Goal: Task Accomplishment & Management: Complete application form

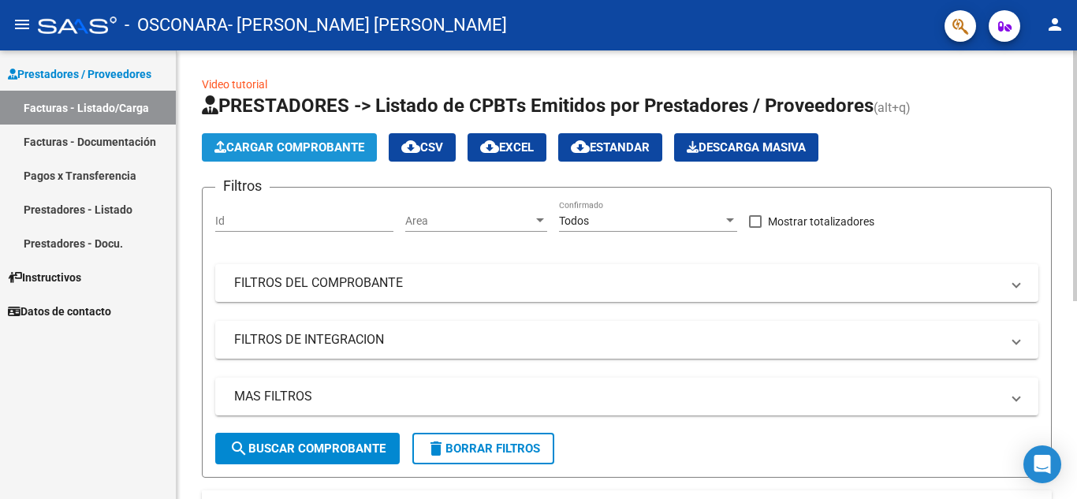
click at [332, 151] on span "Cargar Comprobante" at bounding box center [289, 147] width 150 height 14
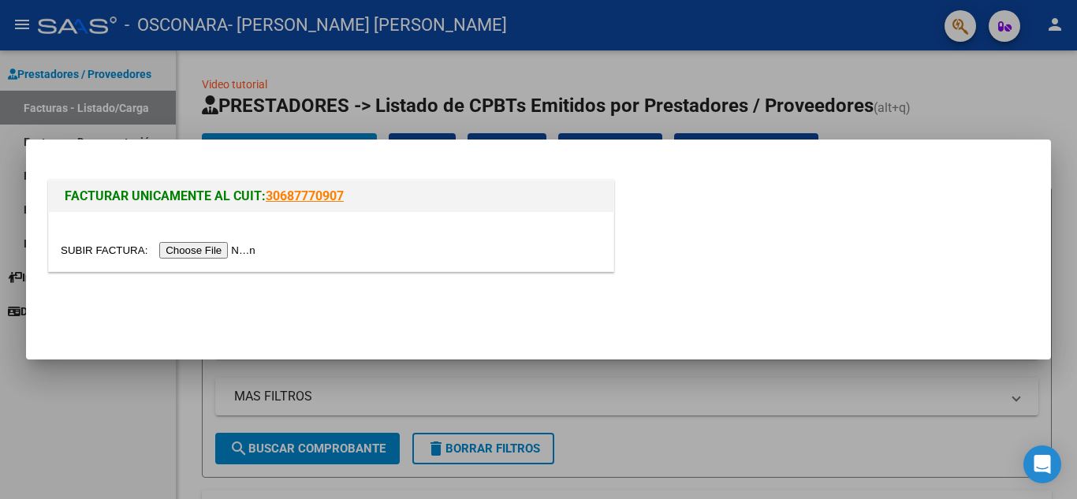
click at [213, 245] on input "file" at bounding box center [160, 250] width 199 height 17
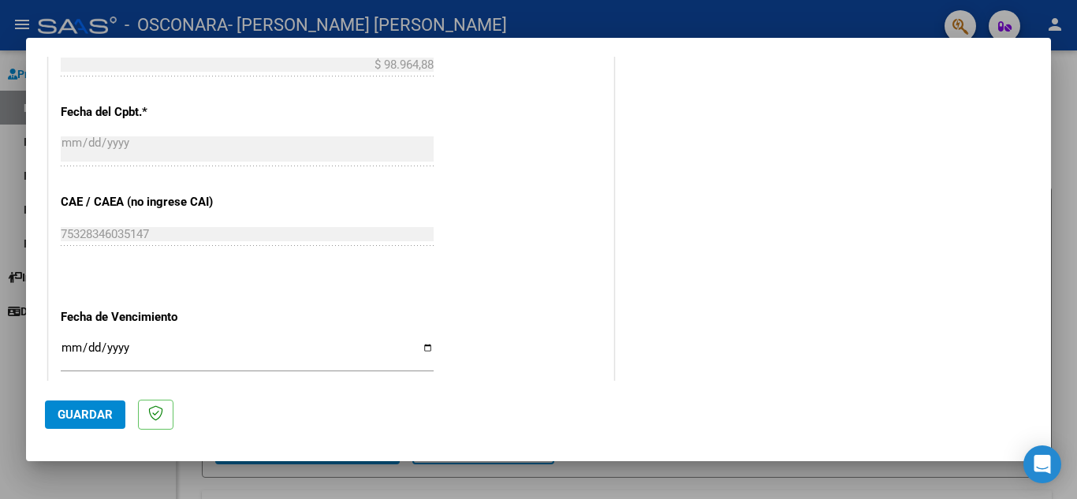
scroll to position [1033, 0]
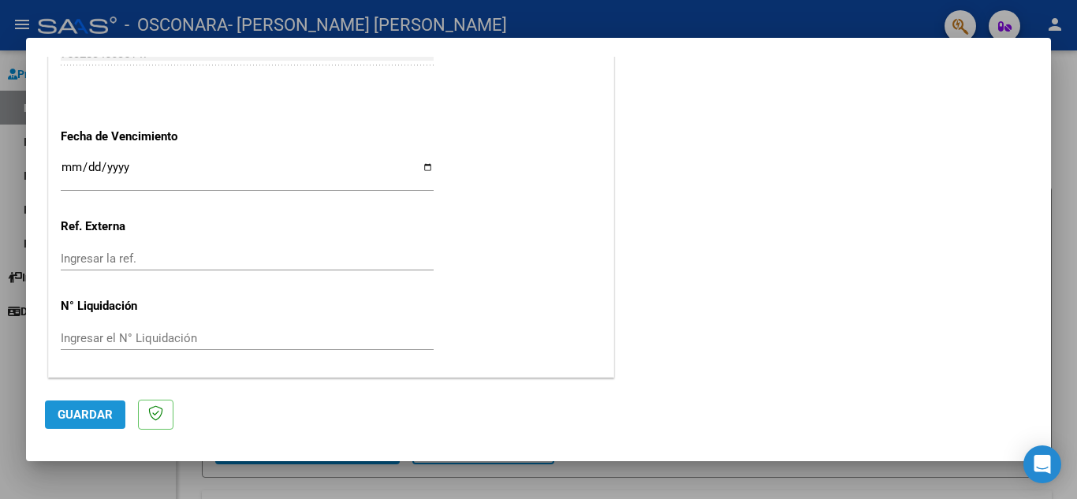
click at [92, 411] on span "Guardar" at bounding box center [85, 415] width 55 height 14
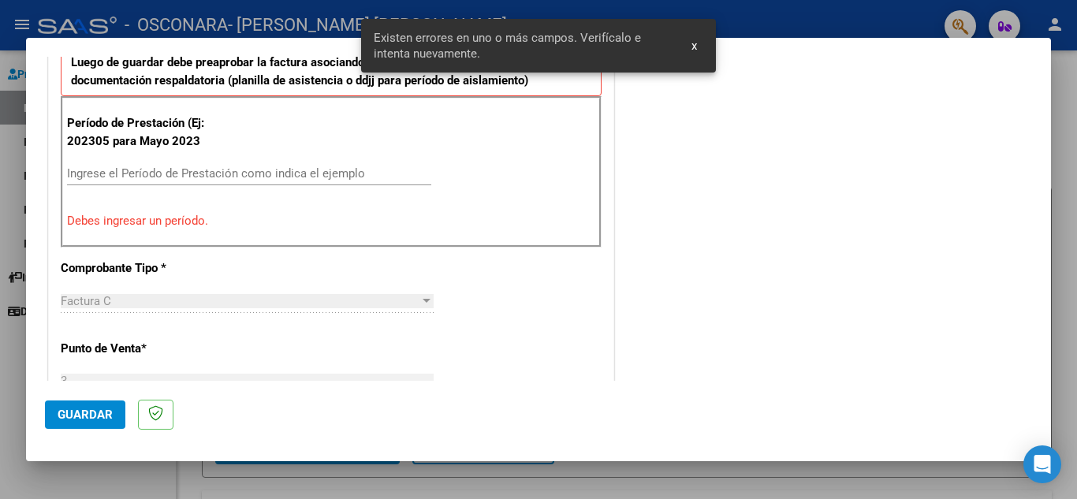
scroll to position [357, 0]
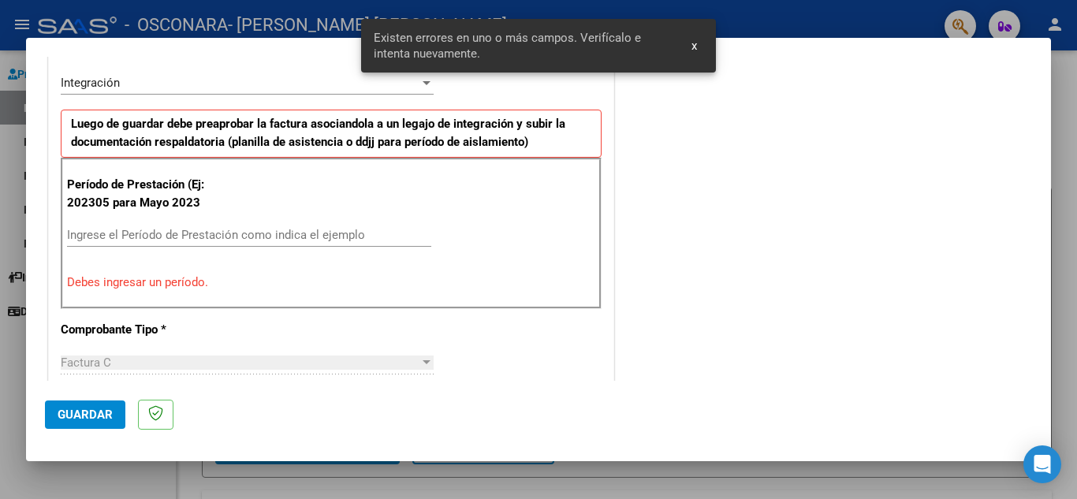
click at [172, 199] on p "Período de Prestación (Ej: 202305 para Mayo 2023" at bounding box center [146, 193] width 158 height 35
click at [173, 220] on div "Período de Prestación (Ej: 202305 para [DATE] Ingrese el Período de Prestación …" at bounding box center [331, 233] width 541 height 151
click at [173, 228] on input "Ingrese el Período de Prestación como indica el ejemplo" at bounding box center [249, 235] width 364 height 14
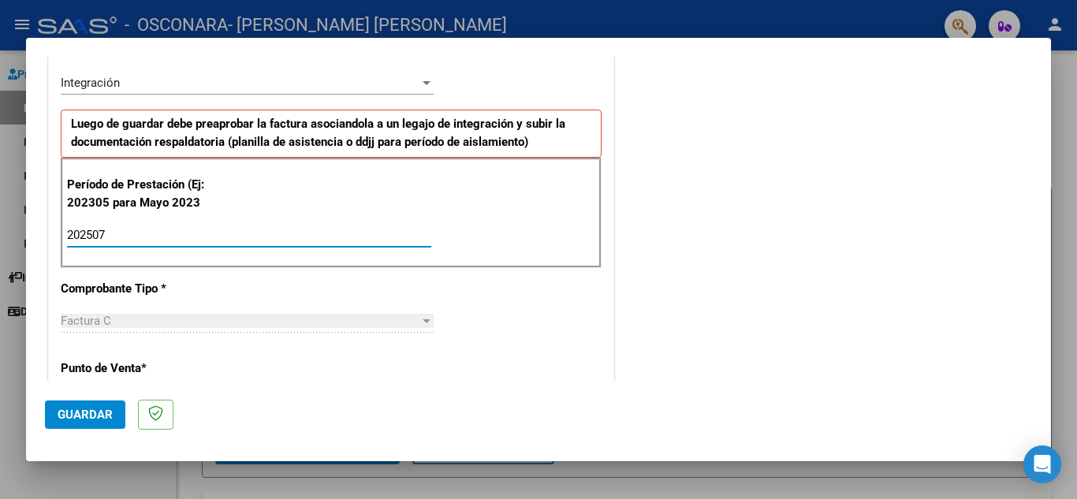
type input "202507"
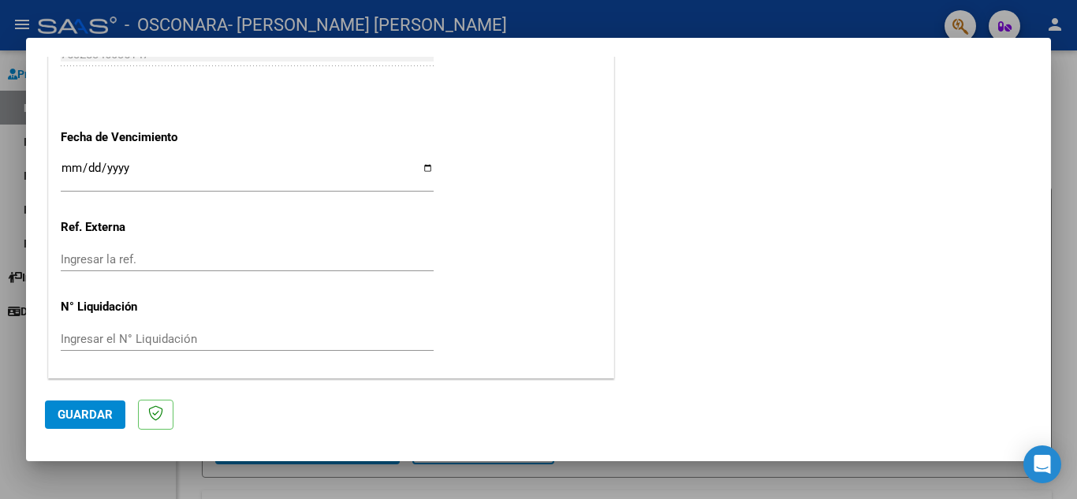
scroll to position [1033, 0]
click at [97, 411] on span "Guardar" at bounding box center [85, 415] width 55 height 14
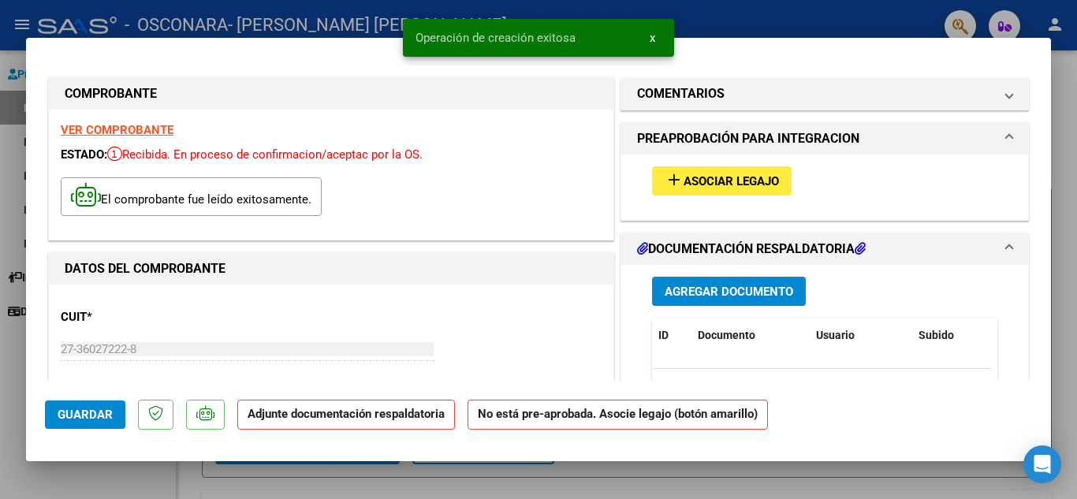
click at [758, 181] on span "Asociar Legajo" at bounding box center [730, 181] width 95 height 14
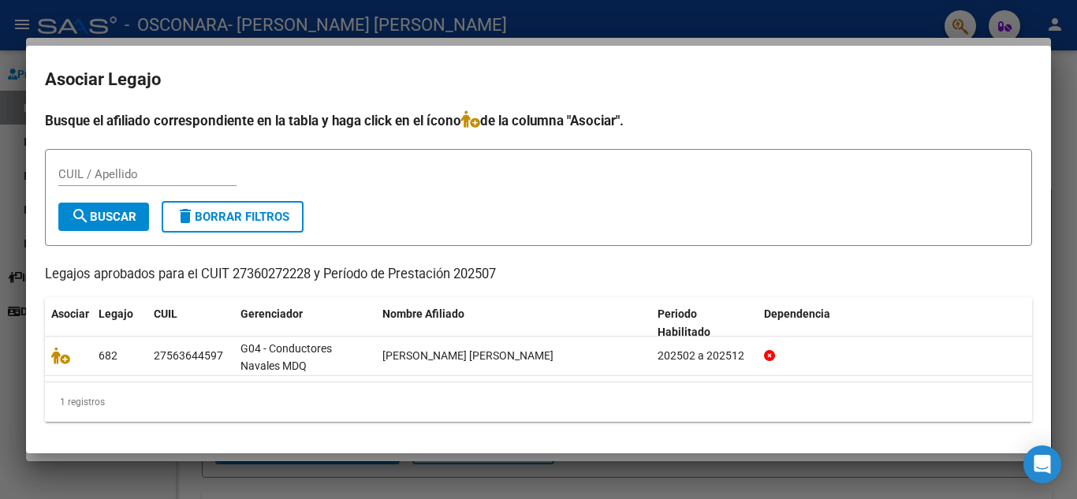
click at [870, 26] on div at bounding box center [538, 249] width 1077 height 499
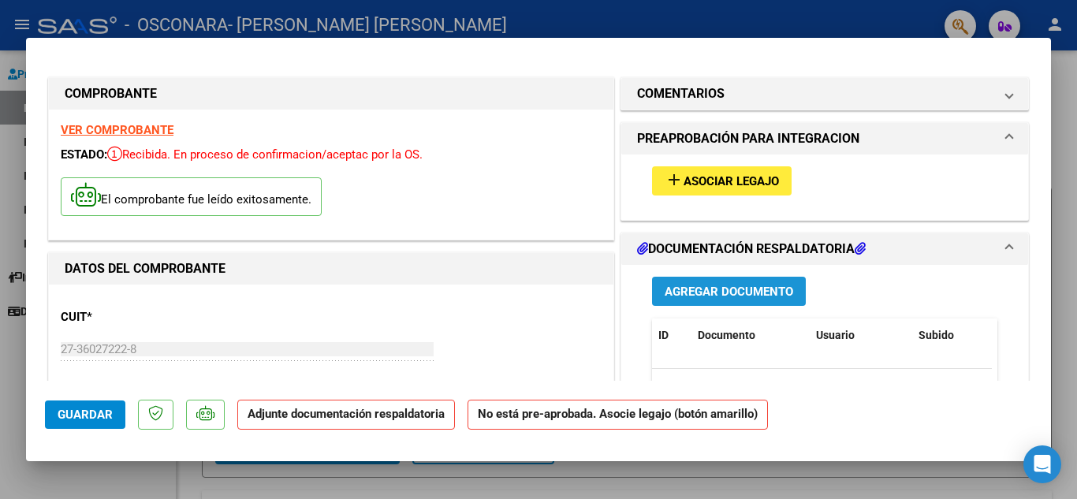
click at [694, 289] on span "Agregar Documento" at bounding box center [729, 292] width 128 height 14
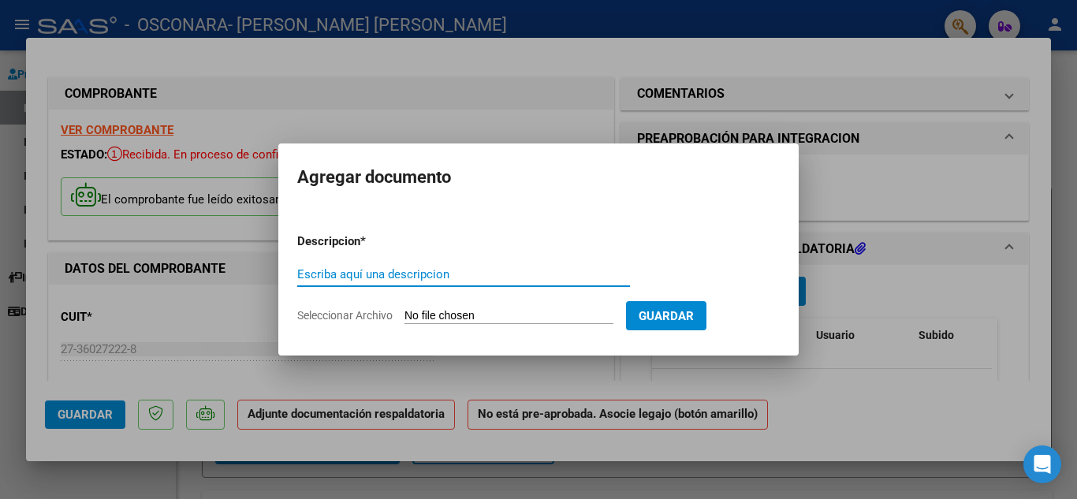
click at [472, 271] on input "Escriba aquí una descripcion" at bounding box center [463, 274] width 333 height 14
type input "informe"
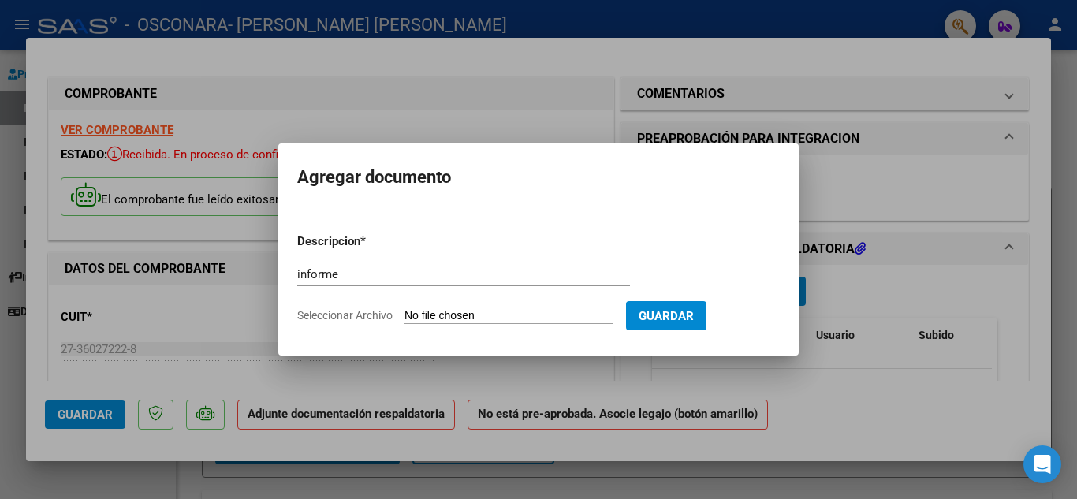
click at [464, 311] on input "Seleccionar Archivo" at bounding box center [508, 316] width 209 height 15
type input "C:\fakepath\INFORME [PERSON_NAME].docx"
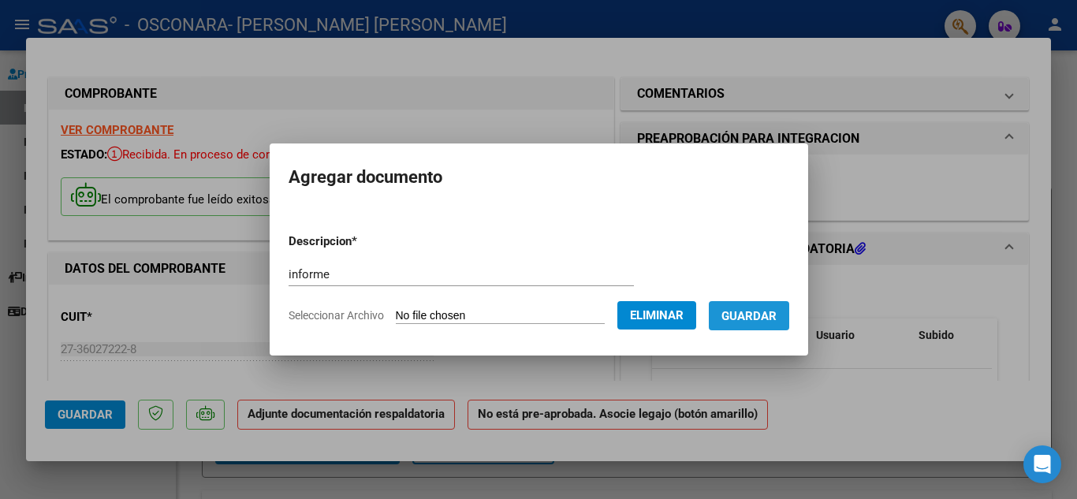
click at [773, 312] on span "Guardar" at bounding box center [748, 316] width 55 height 14
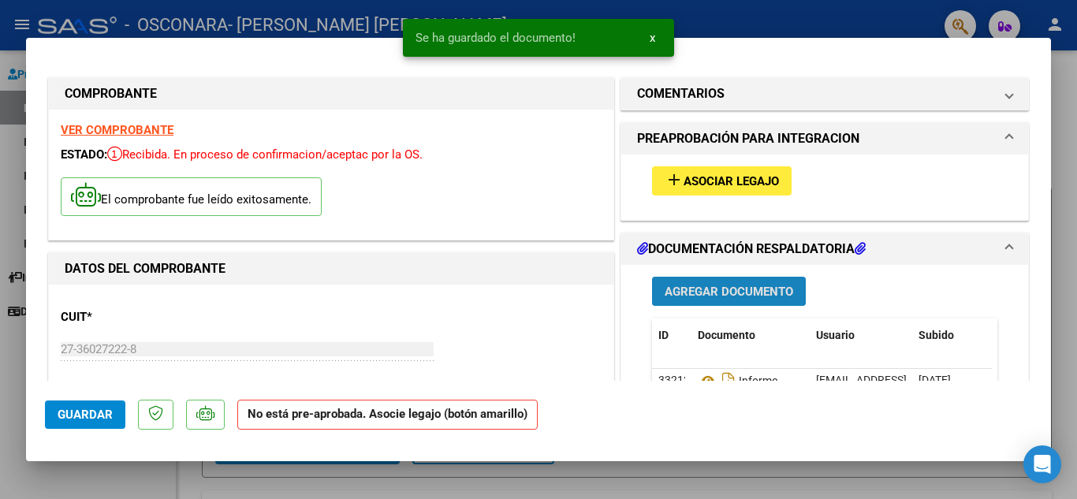
click at [779, 294] on span "Agregar Documento" at bounding box center [729, 292] width 128 height 14
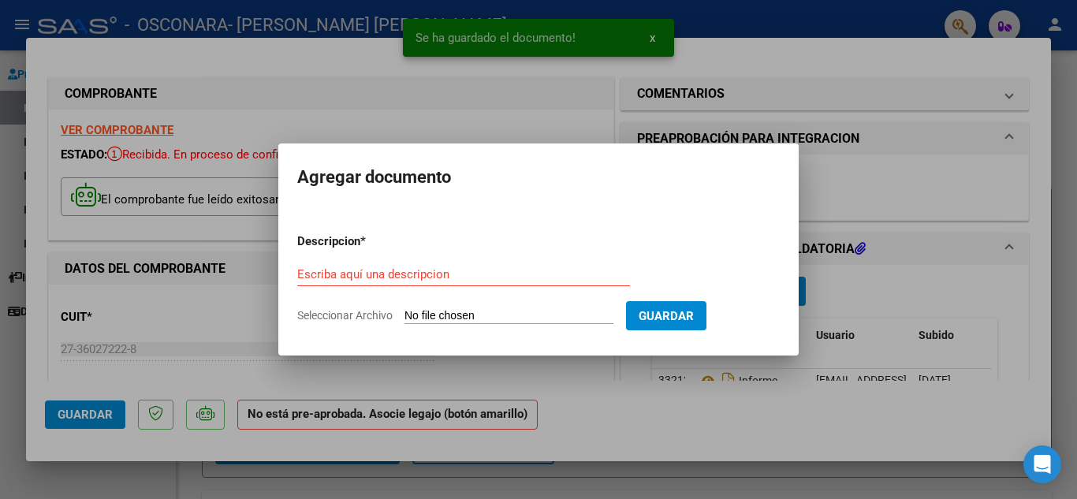
click at [473, 319] on input "Seleccionar Archivo" at bounding box center [508, 316] width 209 height 15
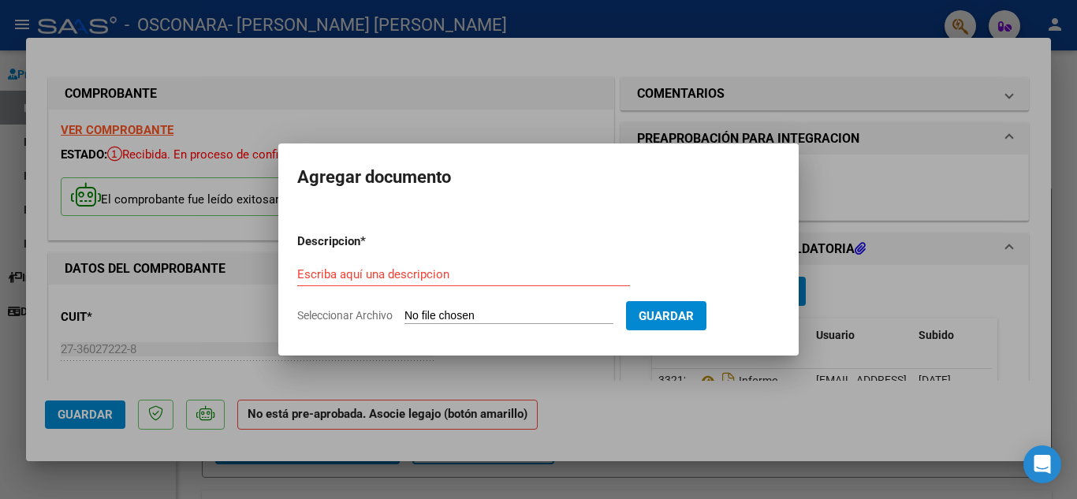
type input "C:\fakepath\PLANILLA [PERSON_NAME].jpg"
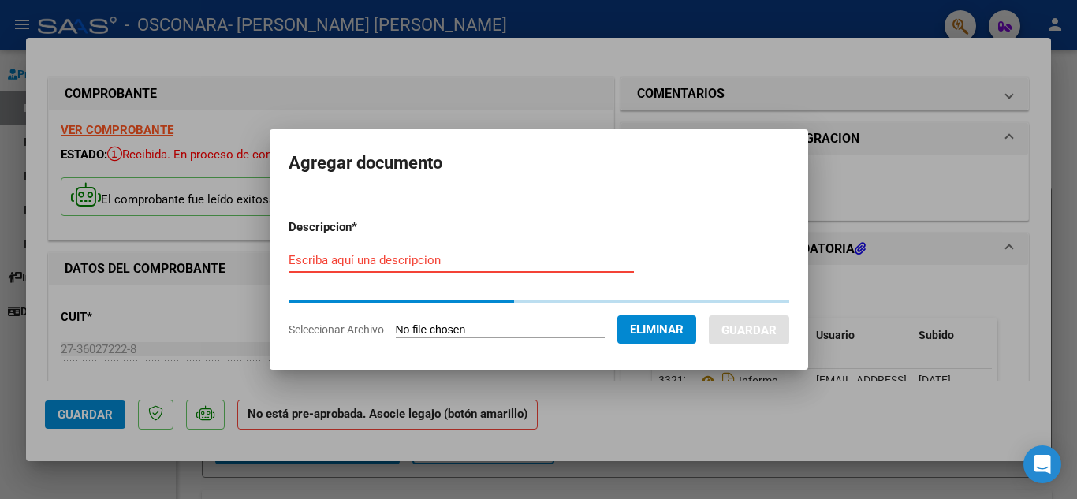
click at [404, 258] on input "Escriba aquí una descripcion" at bounding box center [461, 260] width 345 height 14
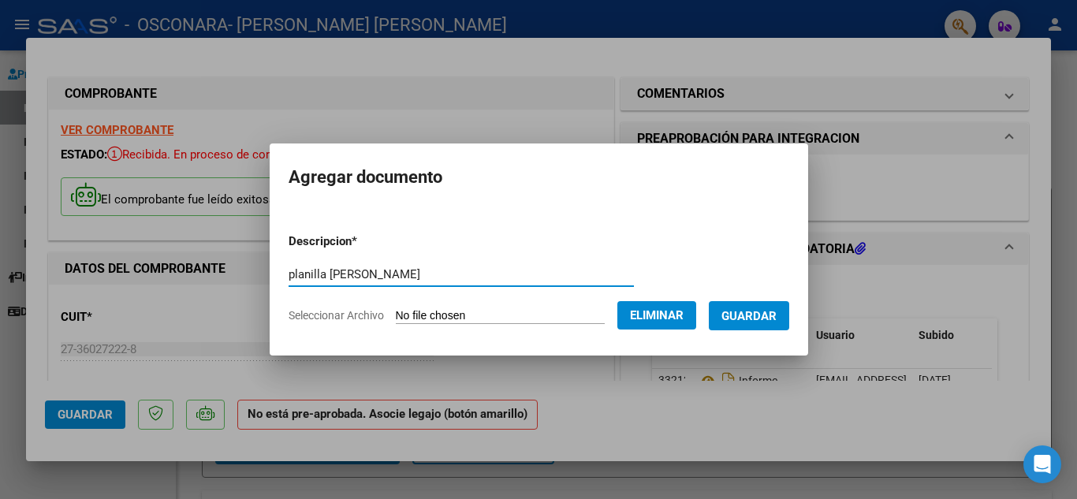
type input "planilla [PERSON_NAME]"
click at [761, 319] on span "Guardar" at bounding box center [748, 316] width 55 height 14
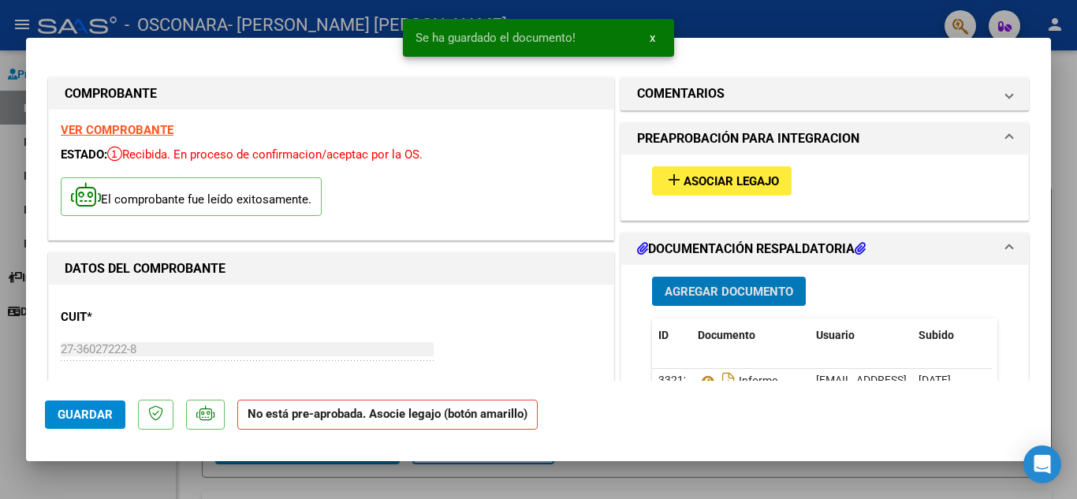
click at [75, 416] on span "Guardar" at bounding box center [85, 415] width 55 height 14
click at [1062, 90] on div at bounding box center [538, 249] width 1077 height 499
type input "$ 0,00"
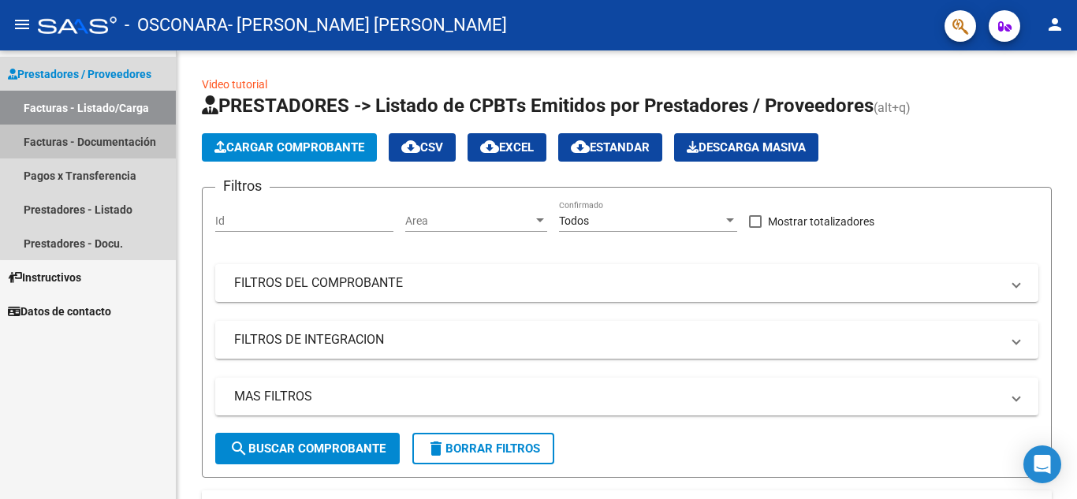
click at [102, 149] on link "Facturas - Documentación" at bounding box center [88, 142] width 176 height 34
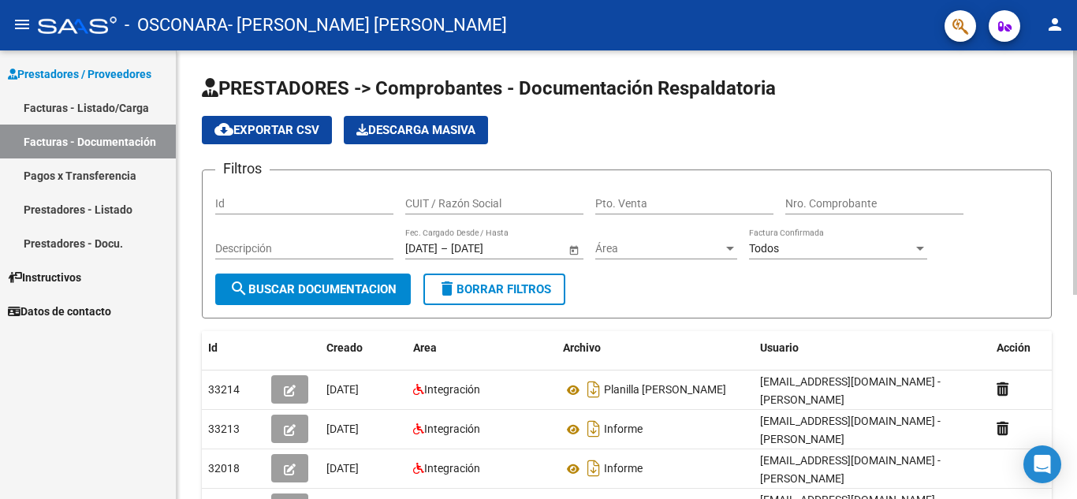
click at [935, 215] on div "Nro. Comprobante" at bounding box center [874, 205] width 178 height 45
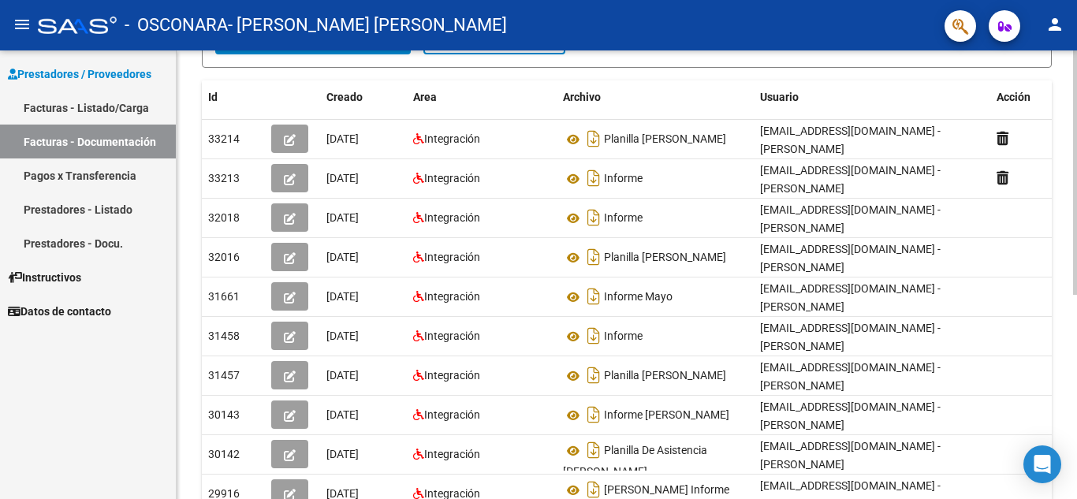
scroll to position [252, 0]
